Goal: Transaction & Acquisition: Purchase product/service

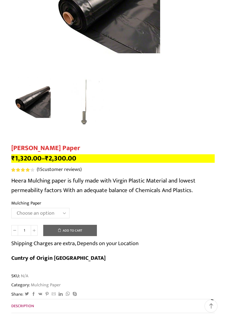
scroll to position [126, 0]
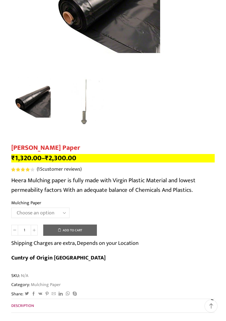
click at [52, 217] on select "Choose an option 1000 X 20 X 400 1000 X 25 X 400 1000 X 30 X 400 750 X 20 X 400…" at bounding box center [40, 213] width 58 height 10
click at [11, 208] on select "Choose an option 1000 X 20 X 400 1000 X 25 X 400 1000 X 30 X 400 750 X 20 X 400…" at bounding box center [40, 213] width 58 height 10
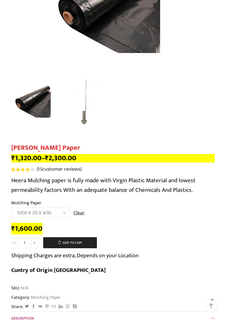
click at [59, 213] on select "Choose an option 1000 X 20 X 400 1000 X 25 X 400 1000 X 30 X 400 750 X 20 X 400…" at bounding box center [40, 213] width 58 height 10
click at [11, 208] on select "Choose an option 1000 X 20 X 400 1000 X 25 X 400 1000 X 30 X 400 750 X 20 X 400…" at bounding box center [40, 213] width 58 height 10
click at [59, 217] on select "Choose an option 1000 X 20 X 400 1000 X 25 X 400 1000 X 30 X 400 750 X 20 X 400…" at bounding box center [40, 213] width 58 height 10
click at [11, 208] on select "Choose an option 1000 X 20 X 400 1000 X 25 X 400 1000 X 30 X 400 750 X 20 X 400…" at bounding box center [40, 213] width 58 height 10
click at [56, 215] on select "Choose an option 1000 X 20 X 400 1000 X 25 X 400 1000 X 30 X 400 750 X 20 X 400…" at bounding box center [40, 213] width 58 height 10
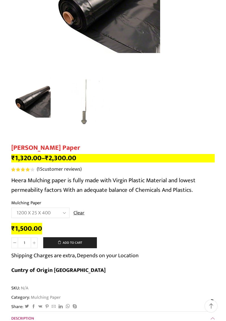
click at [11, 208] on select "Choose an option 1000 X 20 X 400 1000 X 25 X 400 1000 X 30 X 400 750 X 20 X 400…" at bounding box center [40, 213] width 58 height 10
select select "1200-x-25-x-400"
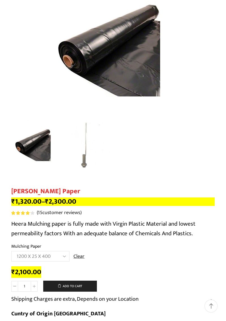
scroll to position [0, 0]
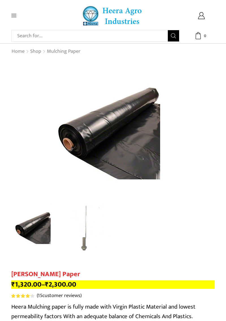
click at [14, 15] on icon at bounding box center [13, 15] width 5 height 5
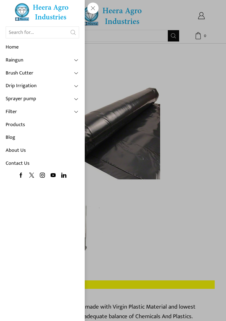
click at [74, 61] on span at bounding box center [76, 60] width 5 height 5
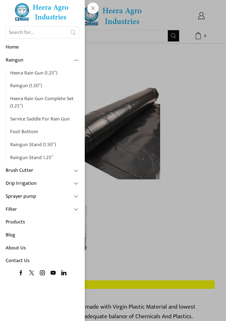
click at [33, 75] on link "Heera Rain Gun (1.25″)" at bounding box center [44, 73] width 69 height 13
